Goal: Communication & Community: Participate in discussion

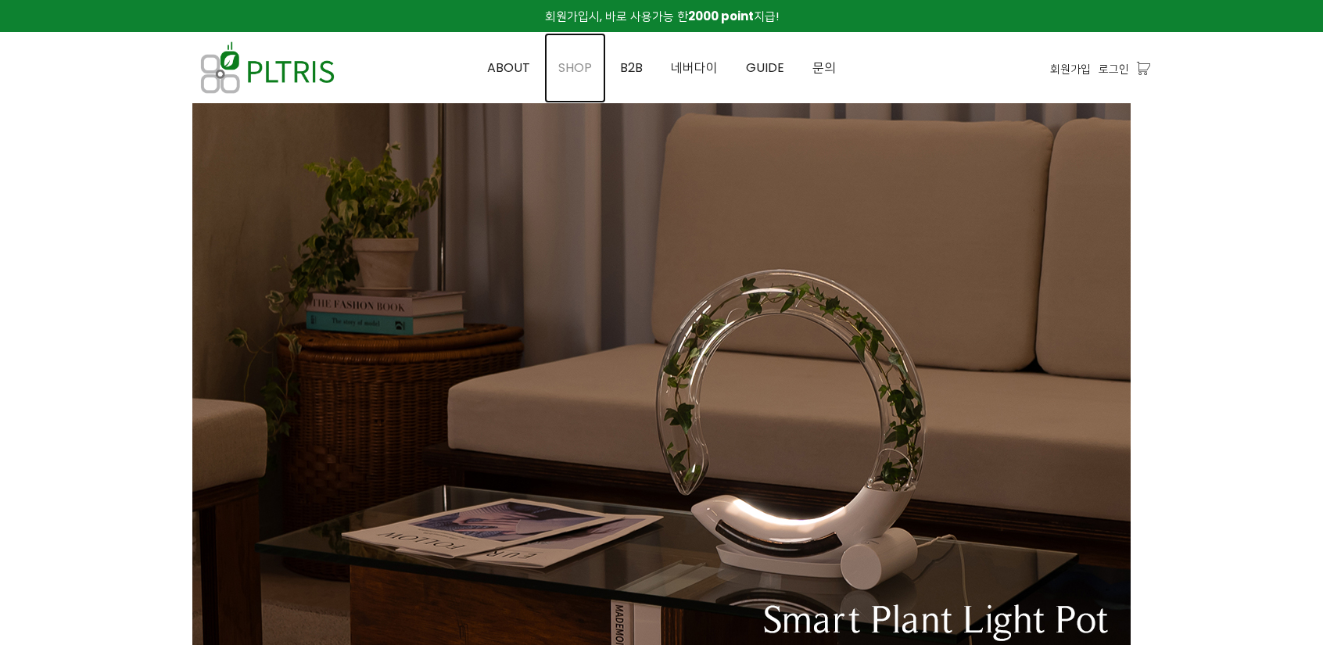
click at [582, 65] on span "SHOP" at bounding box center [575, 68] width 34 height 18
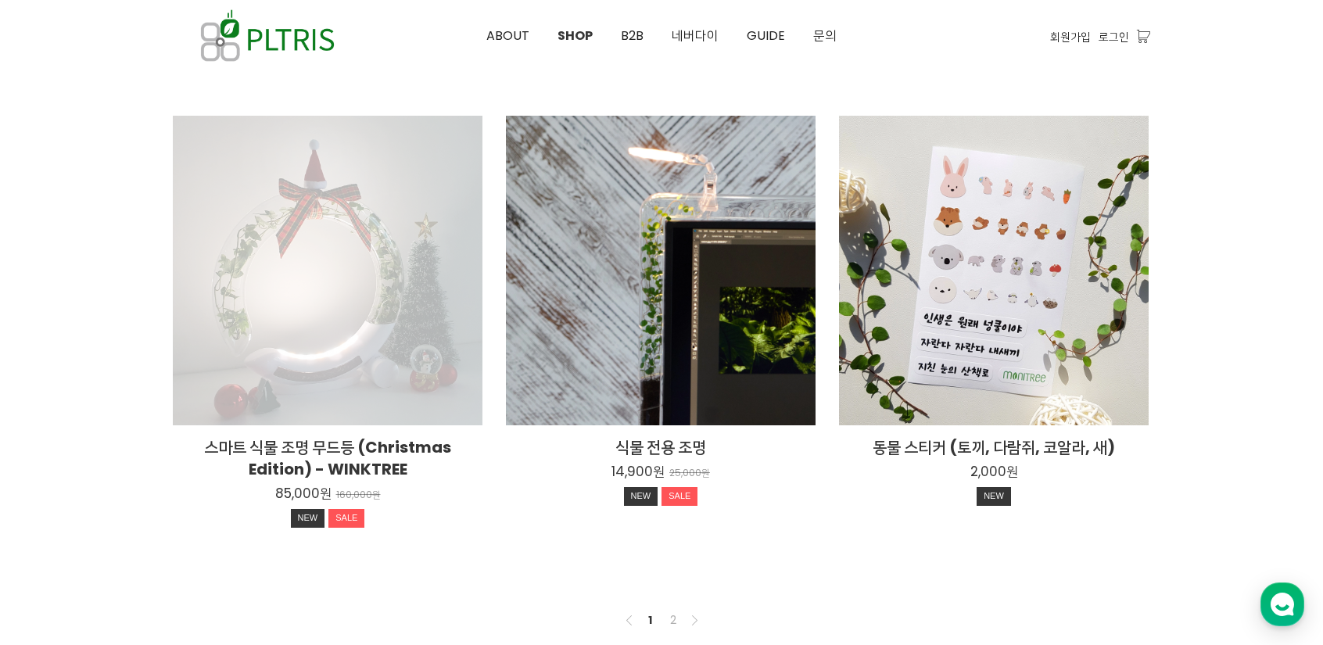
scroll to position [1095, 0]
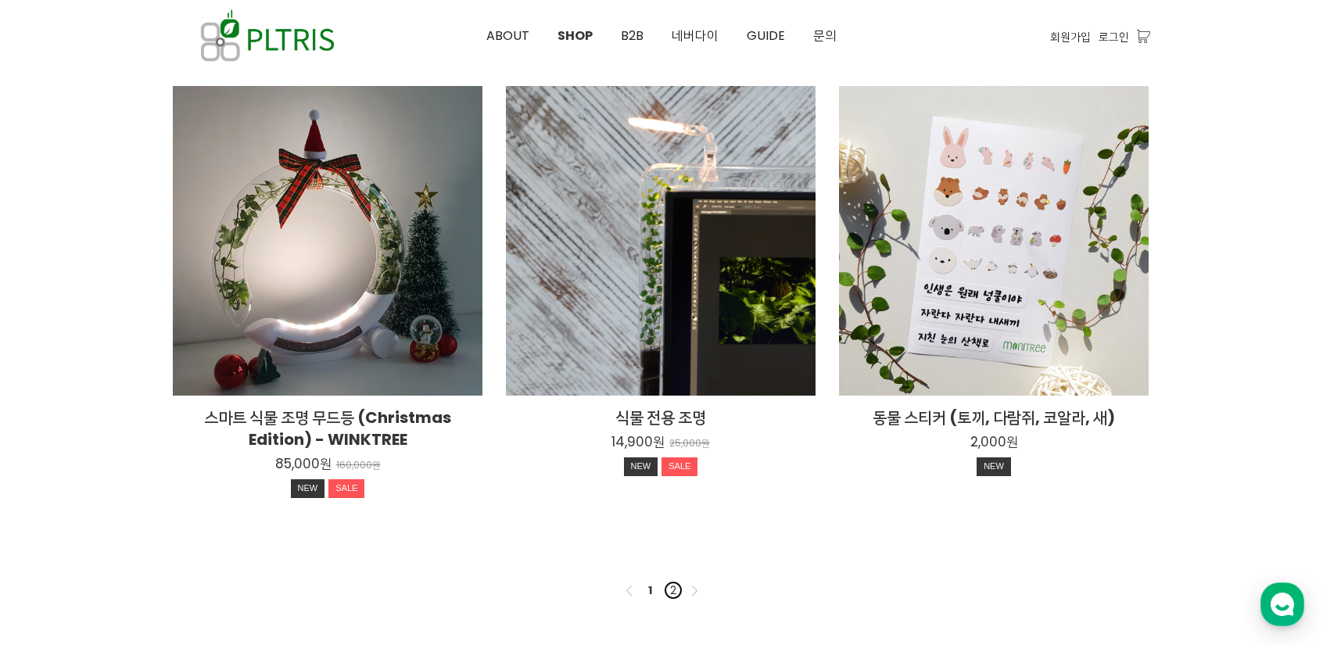
click at [672, 583] on link "2" at bounding box center [673, 590] width 19 height 19
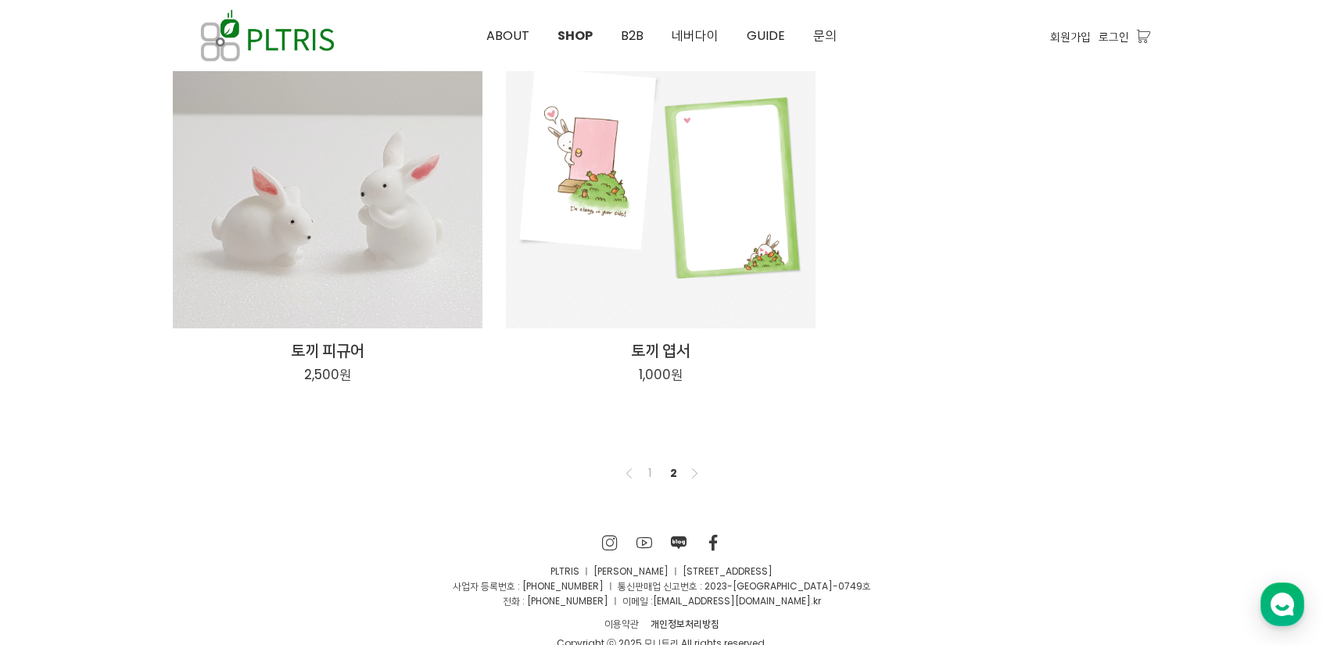
scroll to position [277, 0]
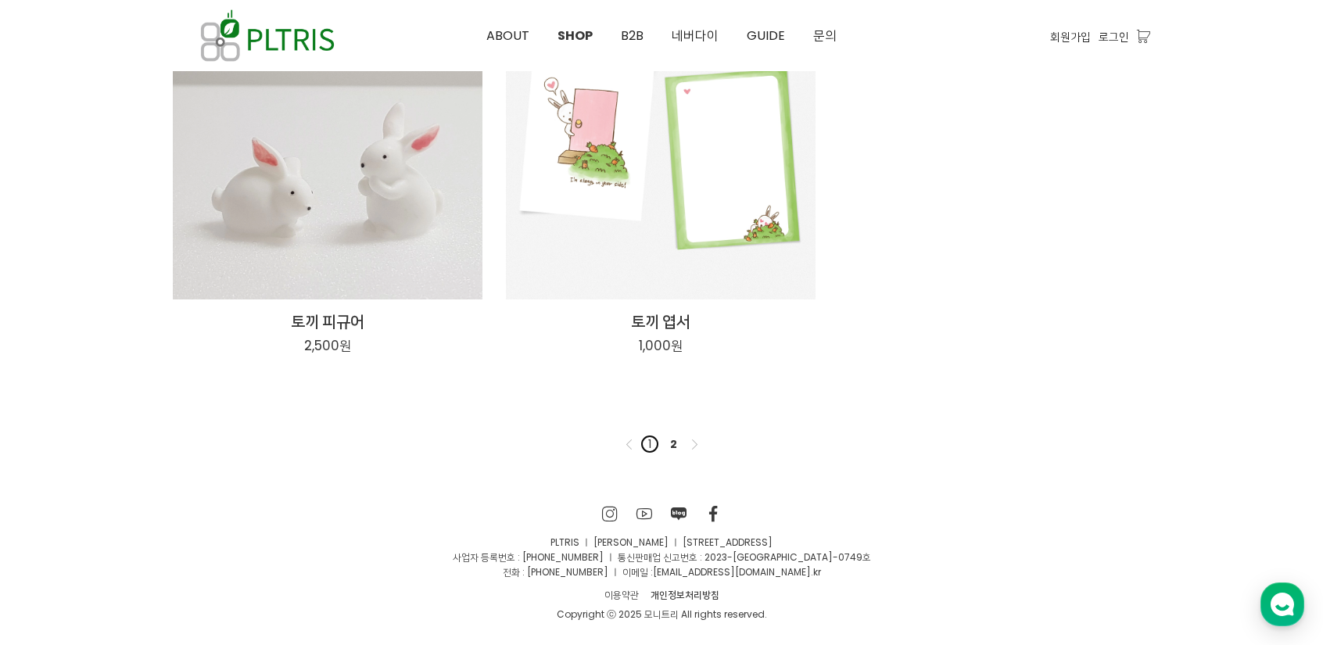
click at [649, 442] on link "1" at bounding box center [650, 444] width 19 height 19
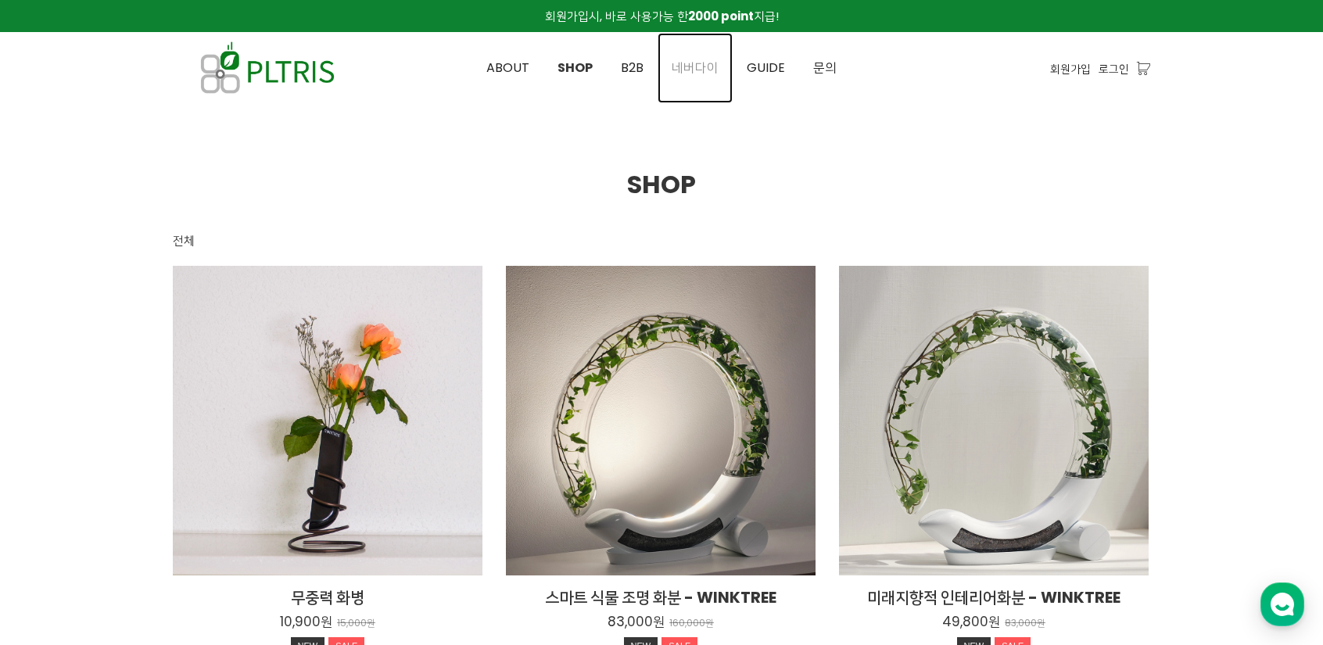
click at [699, 71] on span "네버다이" at bounding box center [695, 68] width 47 height 18
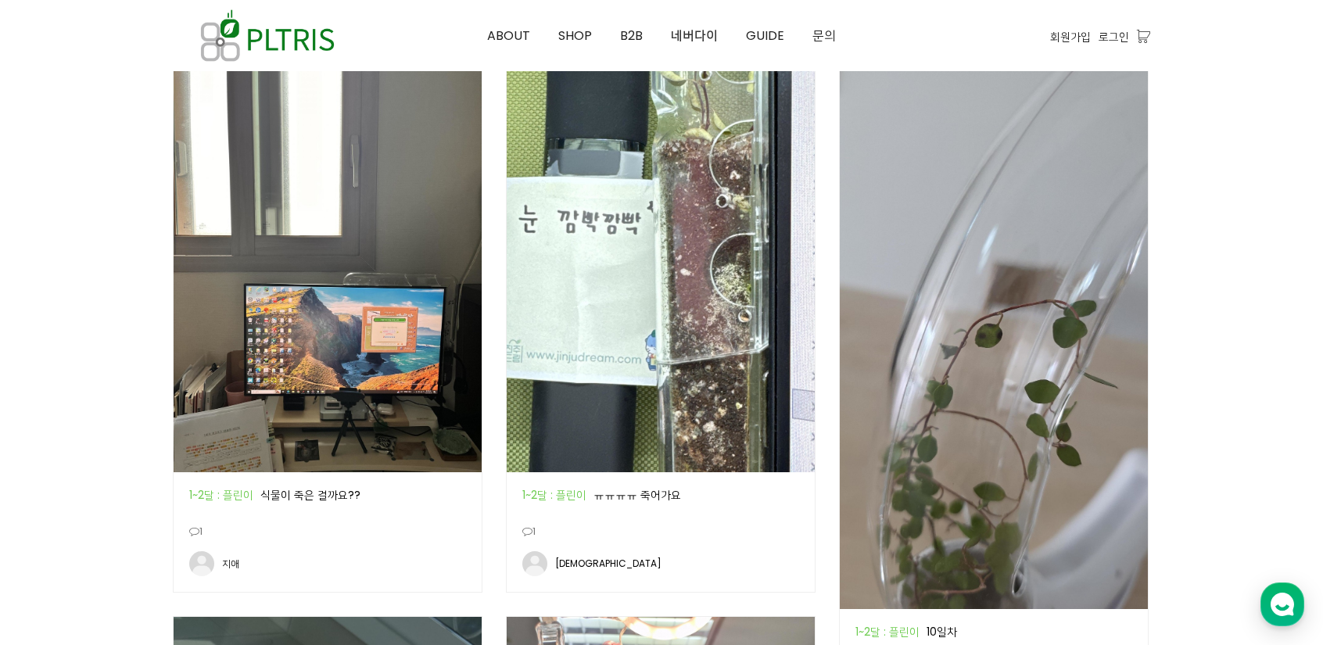
scroll to position [860, 0]
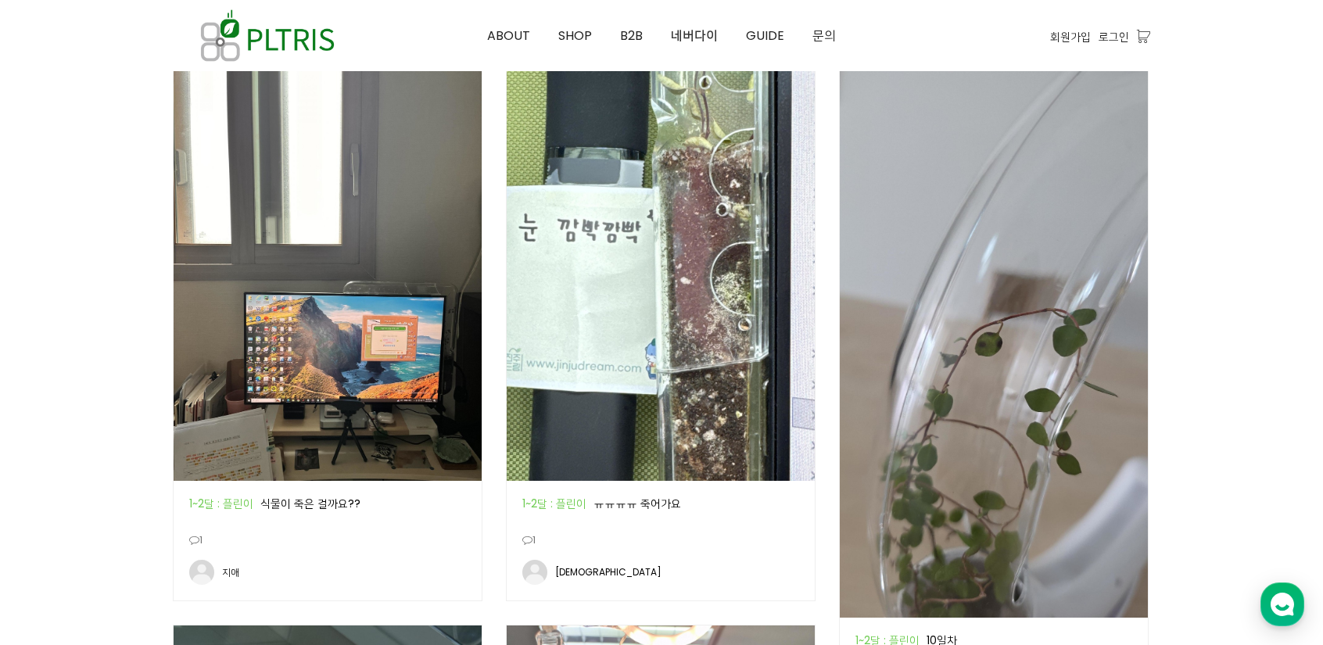
click at [327, 331] on img at bounding box center [328, 275] width 308 height 411
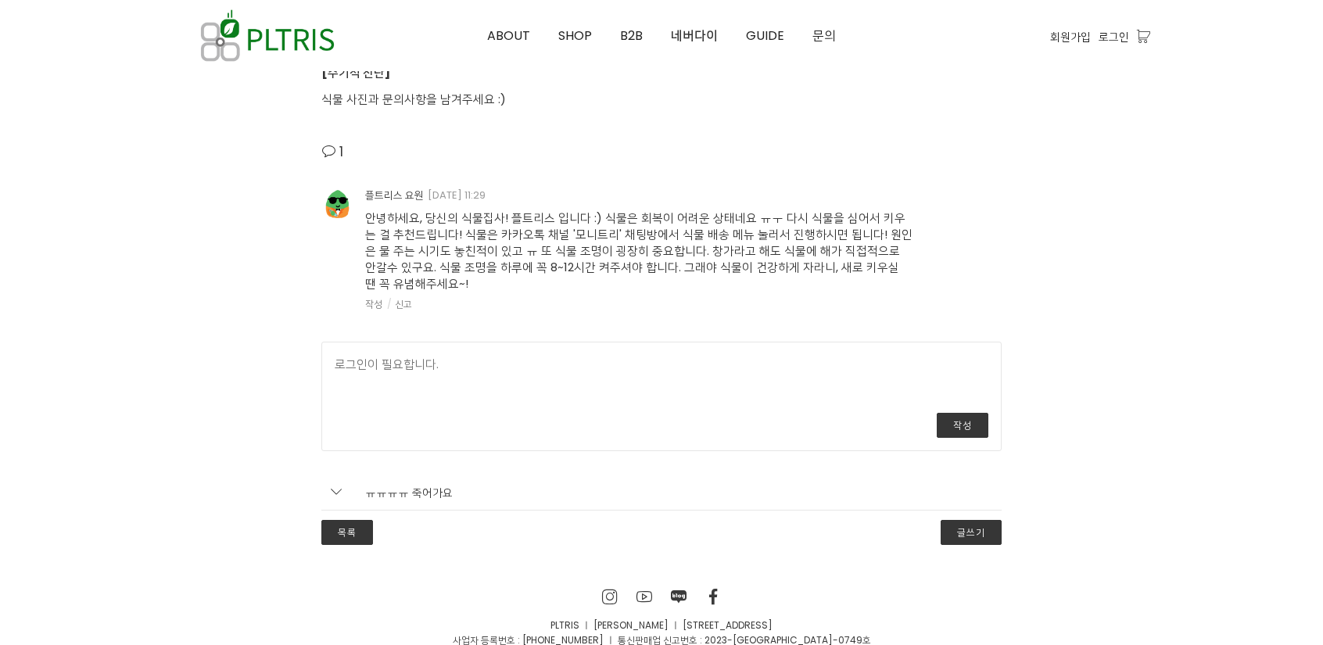
scroll to position [4706, 0]
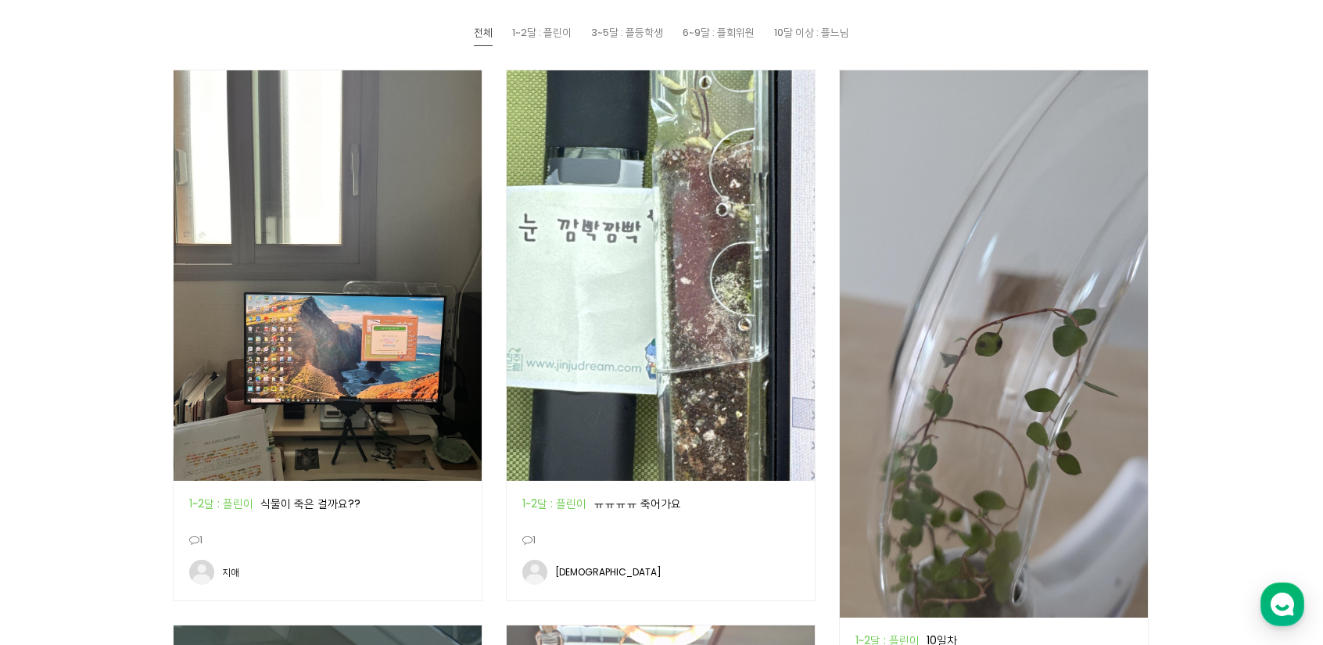
click at [723, 434] on img at bounding box center [661, 275] width 308 height 411
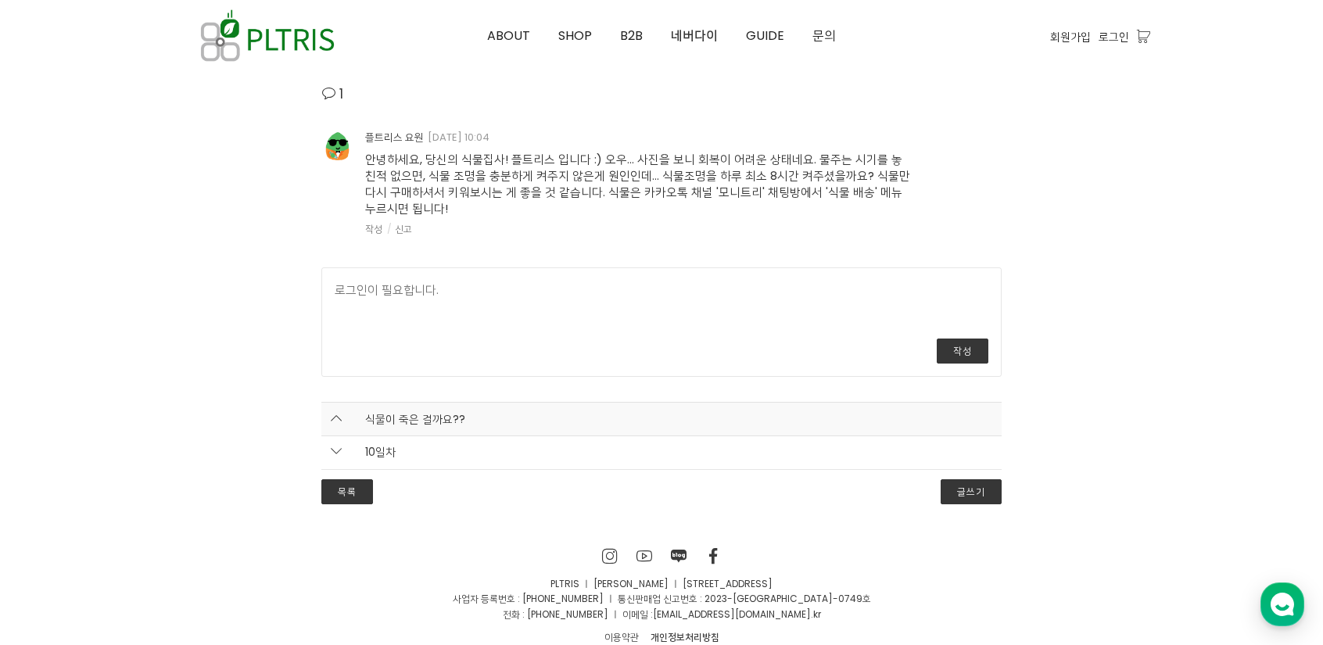
scroll to position [4092, 0]
